Goal: Communication & Community: Answer question/provide support

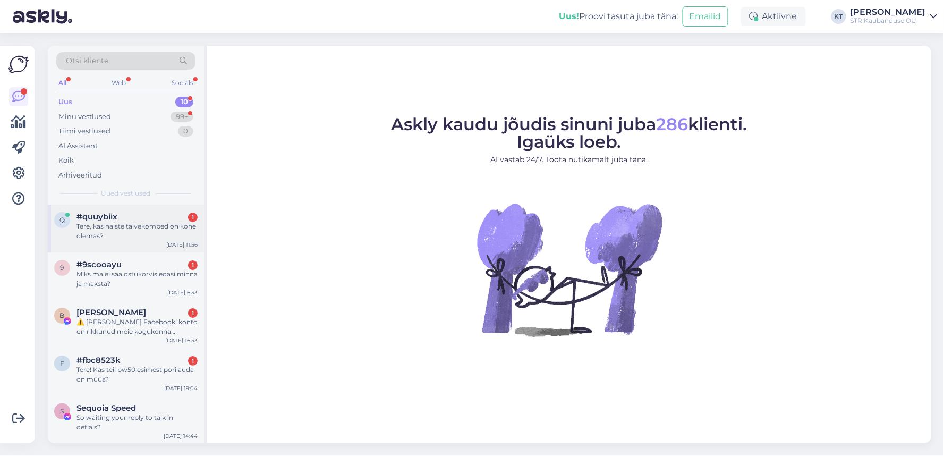
click at [132, 218] on div "#quuybiix 1" at bounding box center [136, 217] width 121 height 10
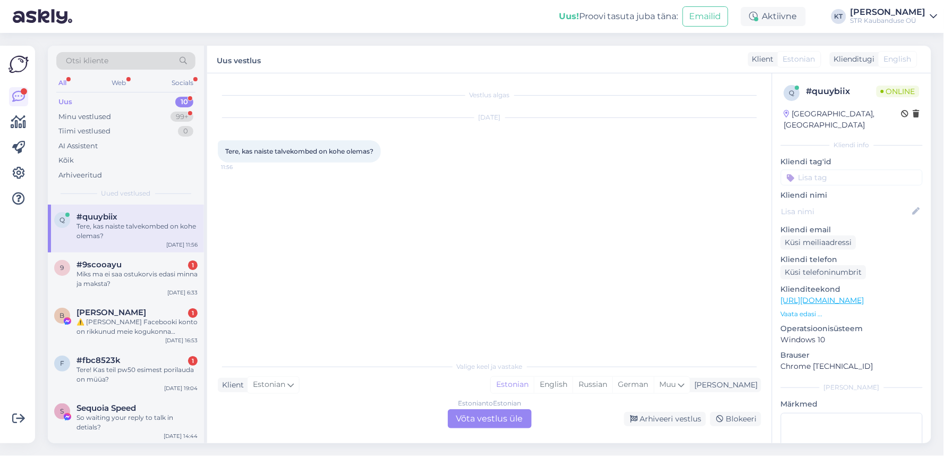
click at [465, 426] on div "Estonian to Estonian Võta vestlus üle" at bounding box center [490, 418] width 84 height 19
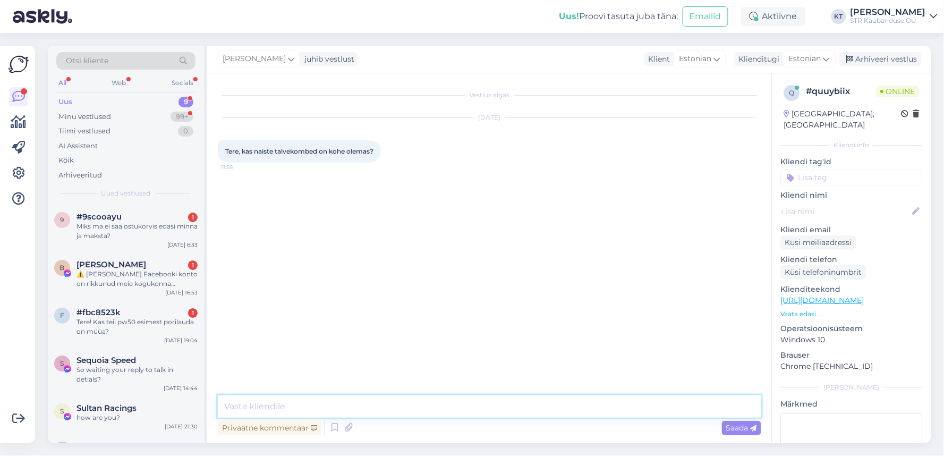
click at [342, 402] on textarea at bounding box center [489, 406] width 543 height 22
click at [809, 309] on p "Vaata edasi ..." at bounding box center [852, 314] width 142 height 10
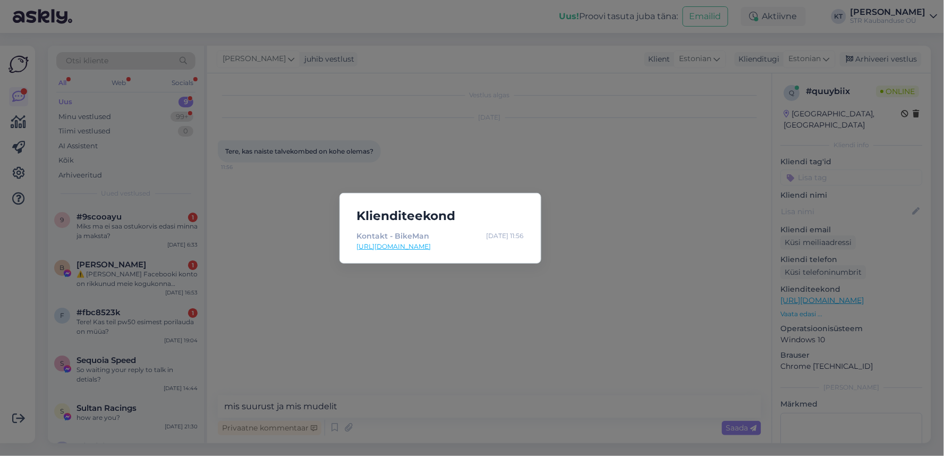
click at [534, 279] on div "Klienditeekond Kontakt - BikeMan [DATE] 11:56 [URL][DOMAIN_NAME]" at bounding box center [472, 228] width 944 height 456
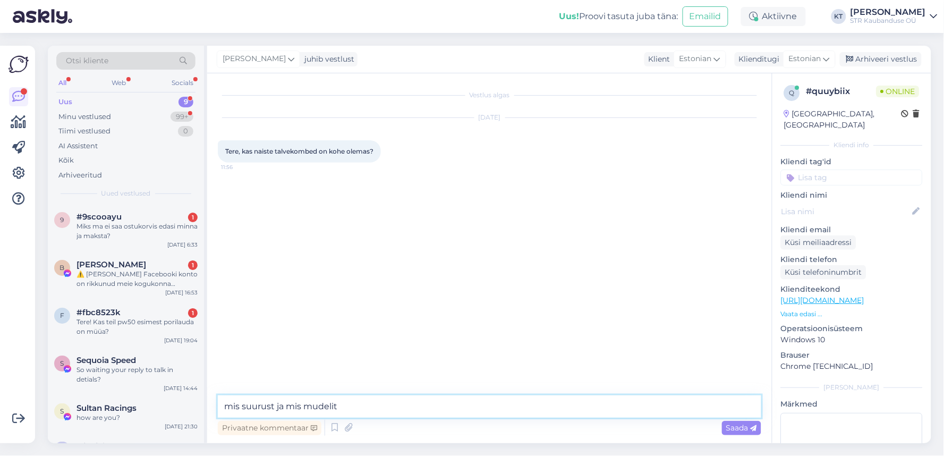
click at [354, 406] on textarea "mis suurust ja mis mudelit" at bounding box center [489, 406] width 543 height 22
type textarea "mis suurust ja mis mudelit te mõtlete?"
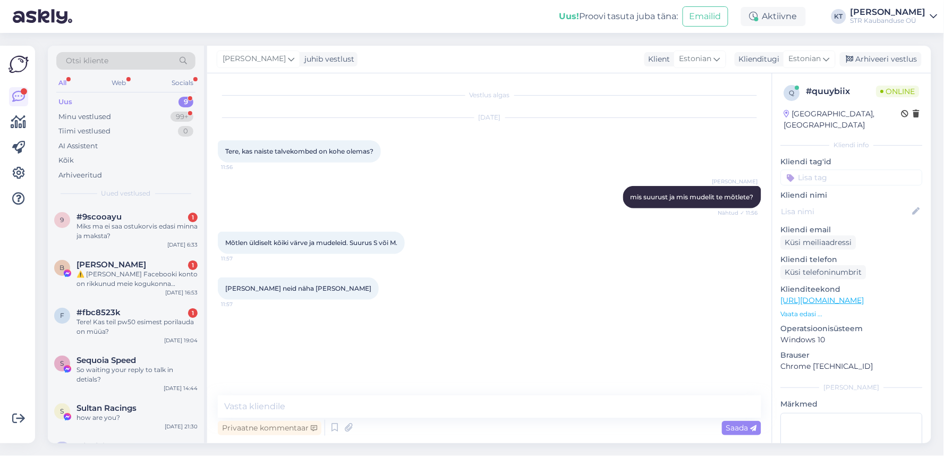
drag, startPoint x: 569, startPoint y: 371, endPoint x: 560, endPoint y: 373, distance: 9.8
click at [569, 371] on div "Vestlus algas [DATE] Tere, kas naiste talvekombed on kohe olemas? 11:56 [PERSON…" at bounding box center [494, 235] width 553 height 302
click at [299, 410] on textarea at bounding box center [489, 406] width 543 height 22
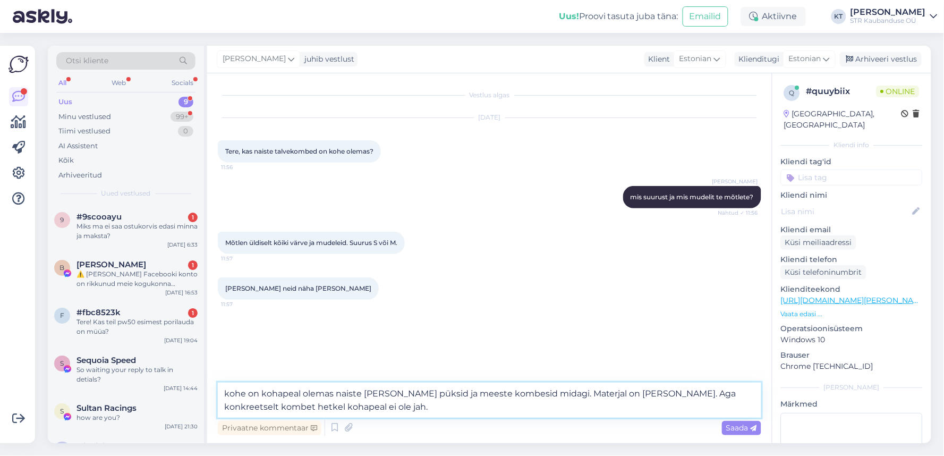
type textarea "kohe on kohapeal olemas naiste [PERSON_NAME] püksid ja meeste kombesid midagi. …"
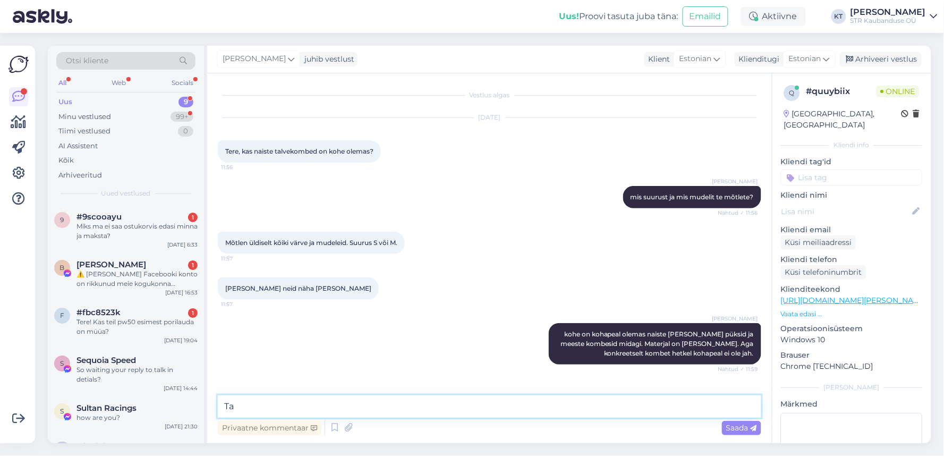
type textarea "T"
click at [380, 402] on textarea at bounding box center [489, 406] width 543 height 22
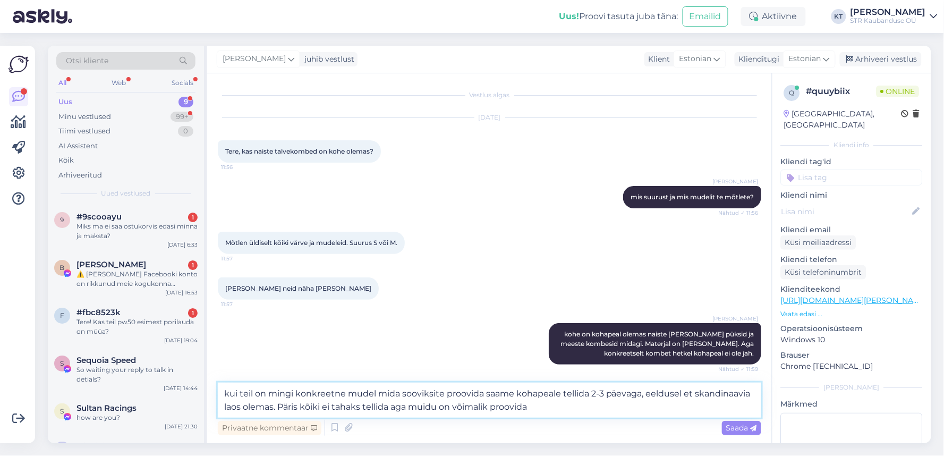
type textarea "kui teil on mingi konkreetne mudel mida sooviksite proovida saame kohapeale tel…"
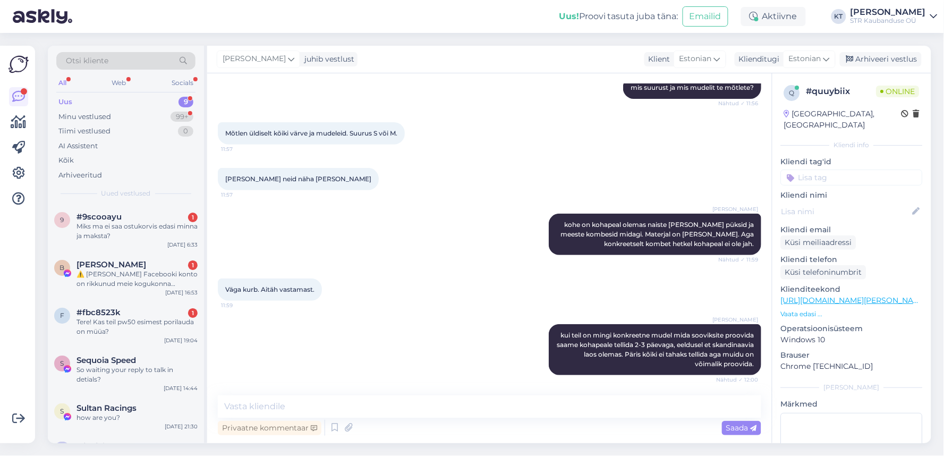
scroll to position [156, 0]
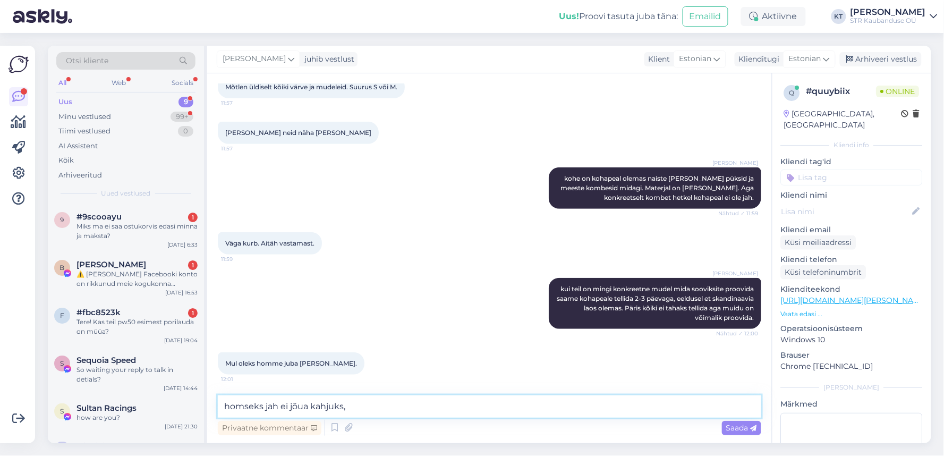
click at [335, 405] on textarea "homseks jah ei jõua kahjuks," at bounding box center [489, 406] width 543 height 22
type textarea "homseks jah ei jõua kahjukks,"
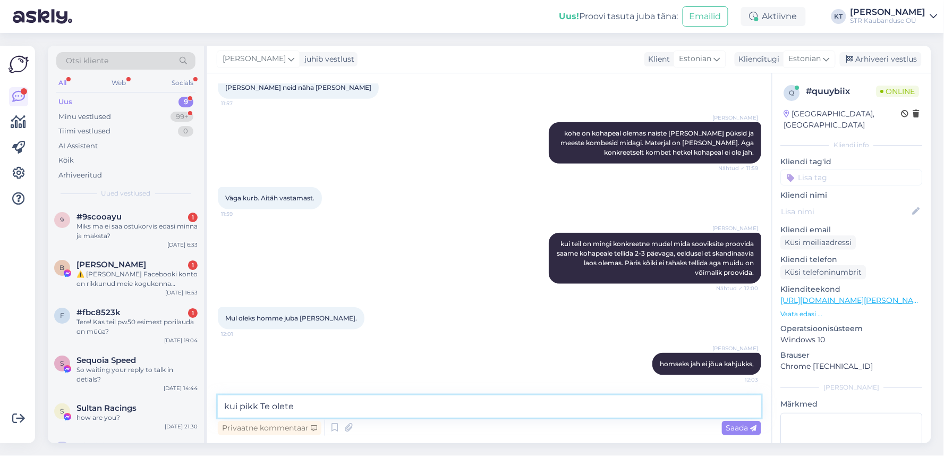
type textarea "kui pikk Te olete?"
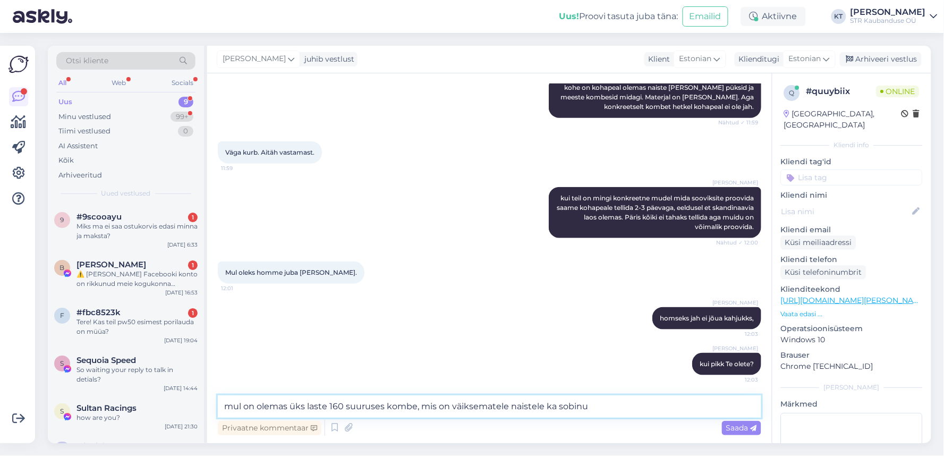
type textarea "mul on olemas üks laste 160 suuruses kombe, mis on väiksematele naistele ka sob…"
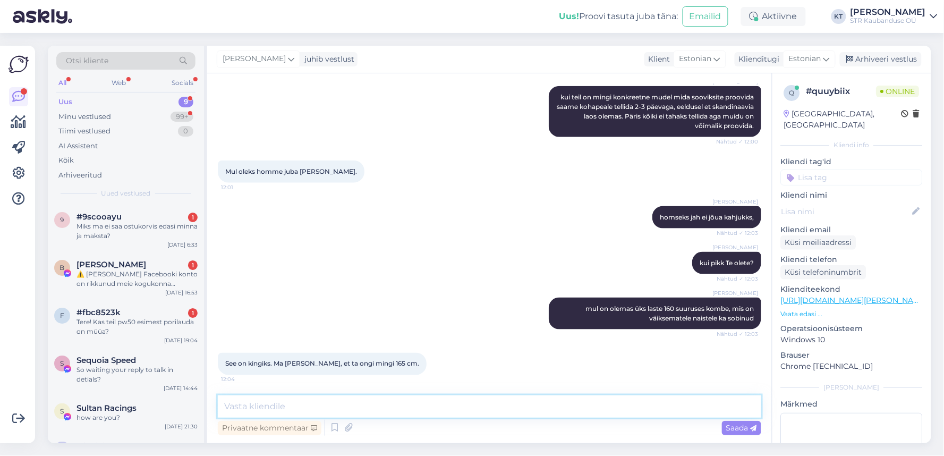
scroll to position [393, 0]
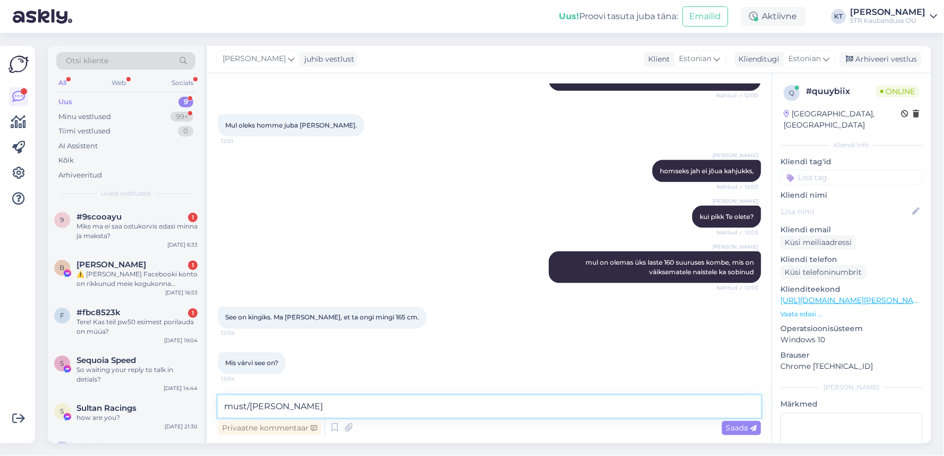
type textarea "must/[PERSON_NAME]"
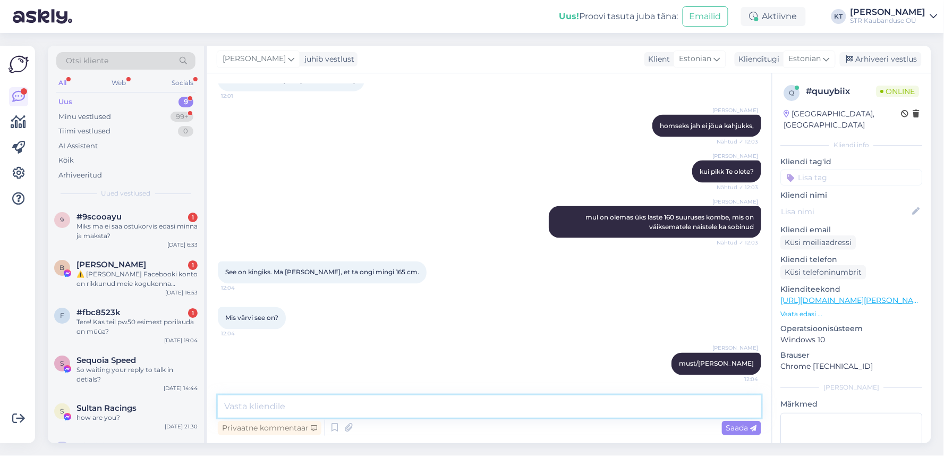
paste textarea "[URL][DOMAIN_NAME][PERSON_NAME]"
type textarea "[URL][DOMAIN_NAME][PERSON_NAME]"
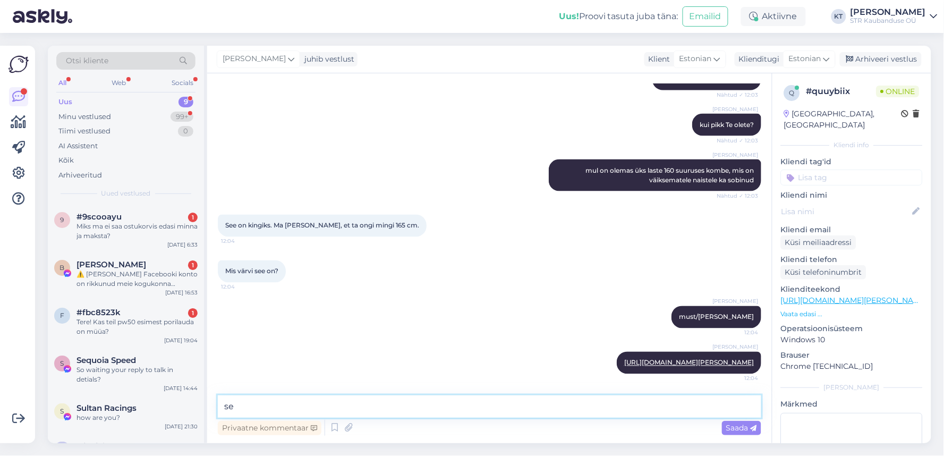
type textarea "see"
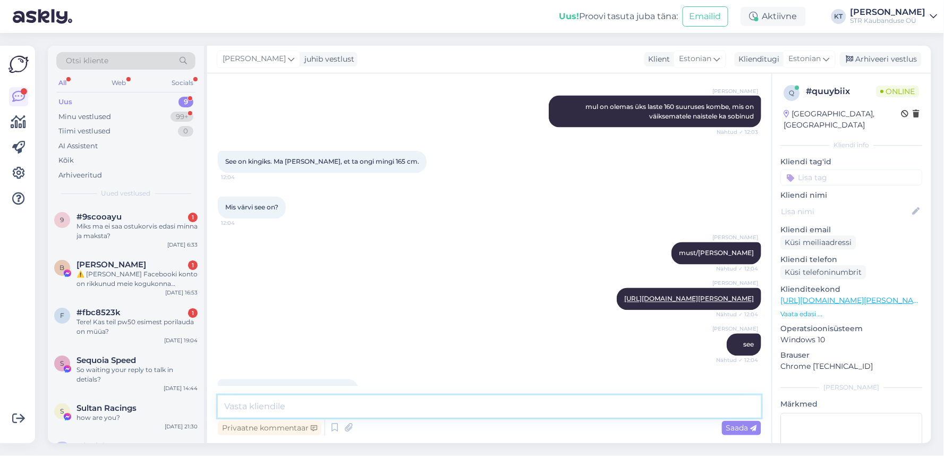
scroll to position [640, 0]
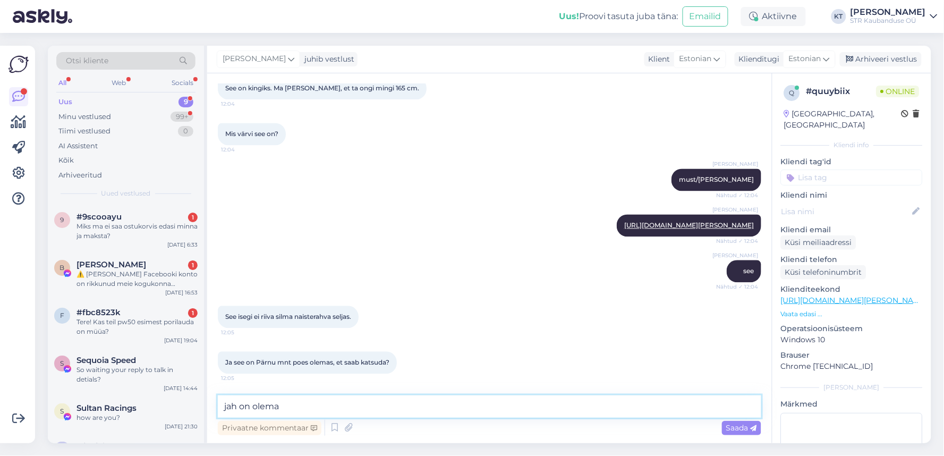
type textarea "jah on olemas"
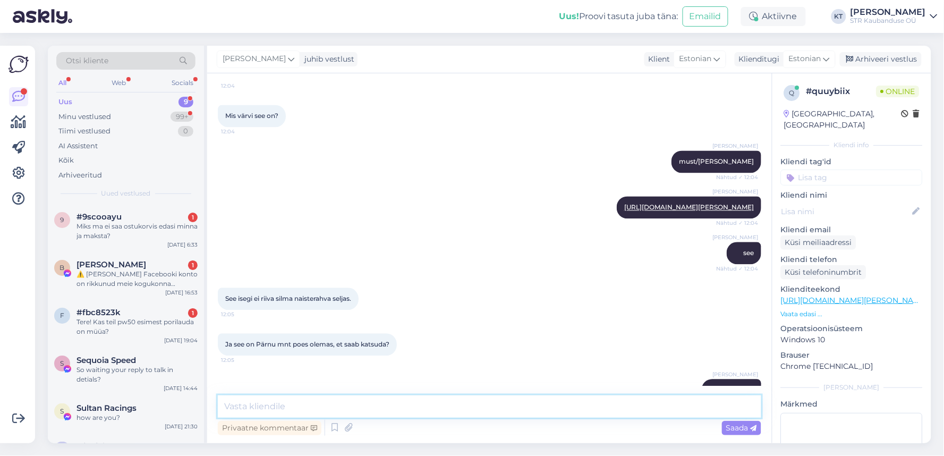
scroll to position [686, 0]
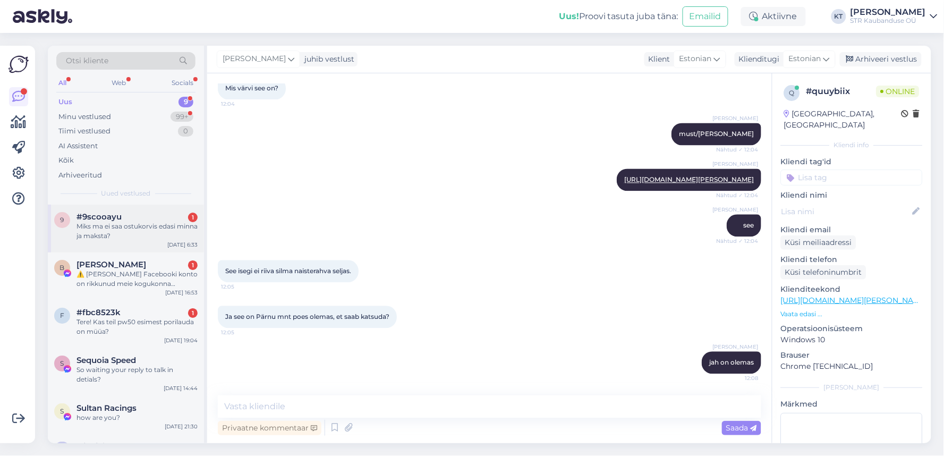
click at [152, 232] on div "Miks ma ei saa ostukorvis edasi minna ja maksta?" at bounding box center [136, 230] width 121 height 19
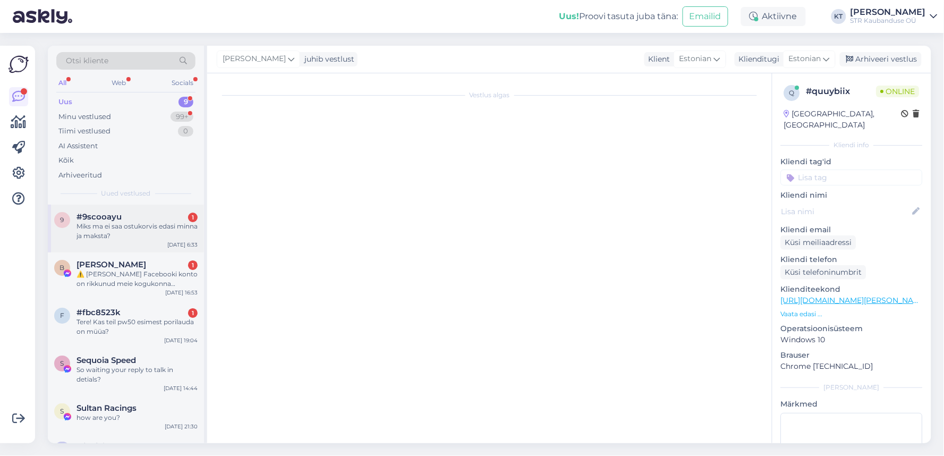
scroll to position [0, 0]
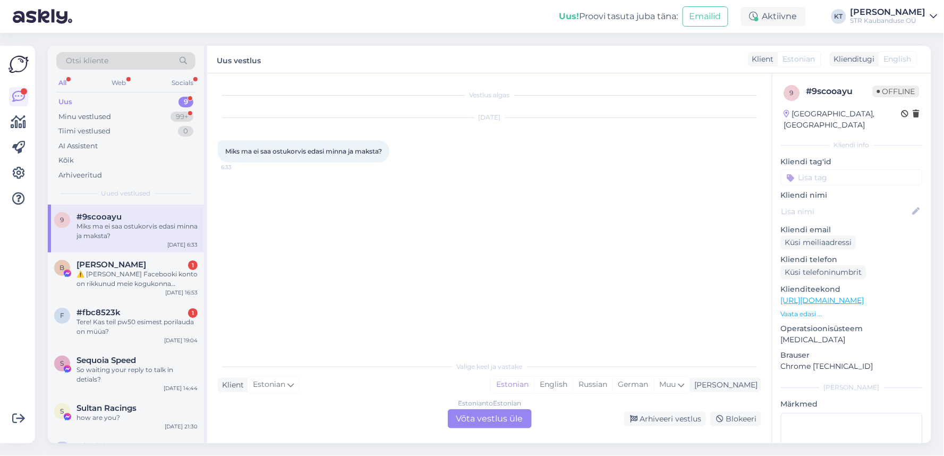
click at [811, 296] on div "Klienditeekond [URL][DOMAIN_NAME] Vaata edasi ..." at bounding box center [852, 301] width 142 height 35
click at [490, 421] on div "Estonian to Estonian Võta vestlus üle" at bounding box center [490, 418] width 84 height 19
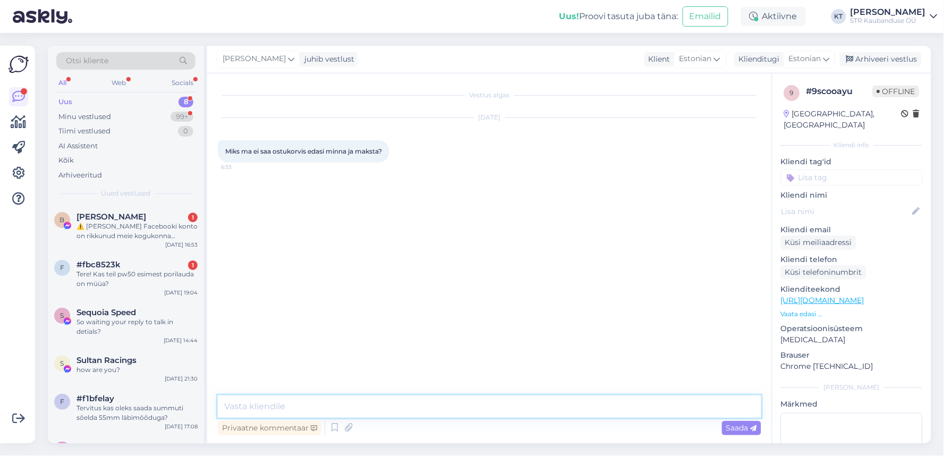
click at [348, 397] on textarea at bounding box center [489, 406] width 543 height 22
type textarea "tere"
type textarea "Mis takistus teil tekkis? Saame manuaalselt arve saata"
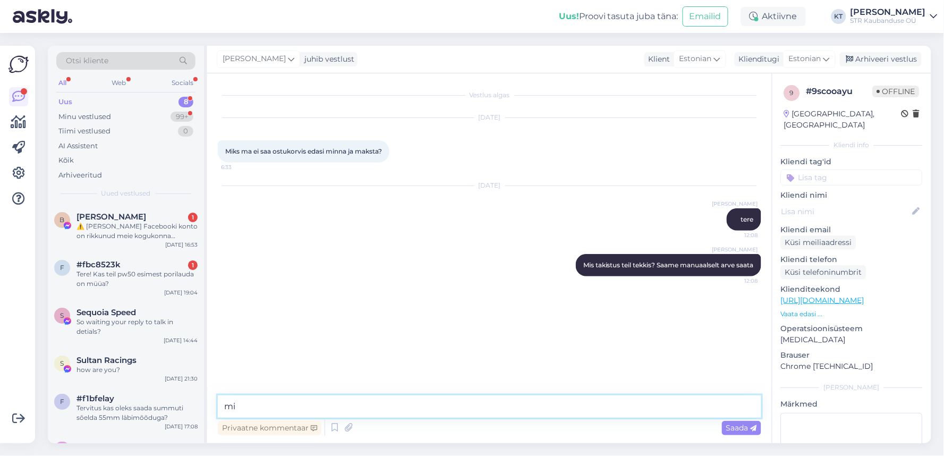
type textarea "m"
type textarea "[PERSON_NAME] nimele ostukorv oli vormistatud?"
